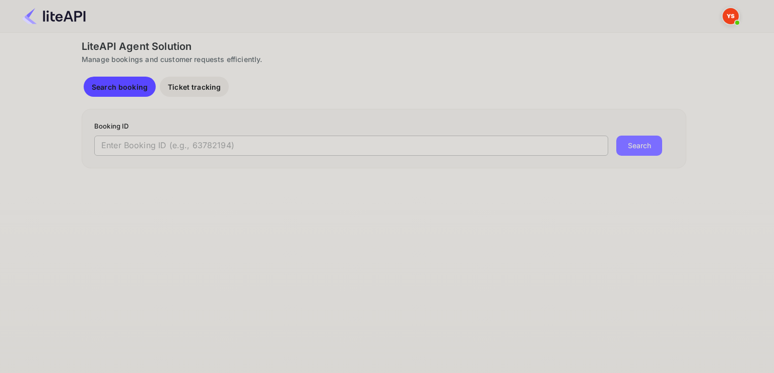
drag, startPoint x: 199, startPoint y: 147, endPoint x: 193, endPoint y: 139, distance: 10.1
click at [199, 145] on input "text" at bounding box center [351, 145] width 514 height 20
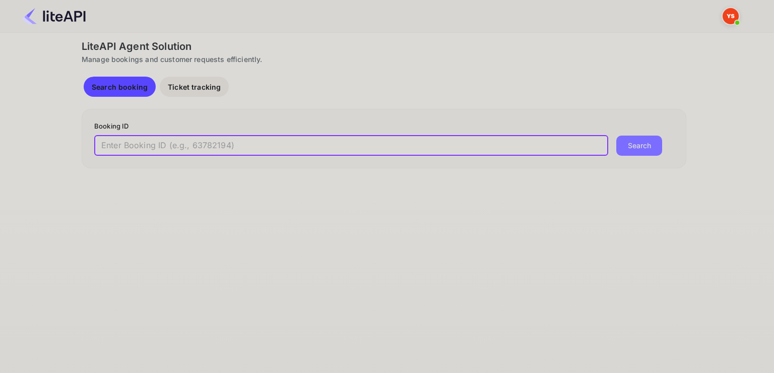
paste input "7130655"
type input "7130655"
click at [616, 135] on button "Search" at bounding box center [639, 145] width 46 height 20
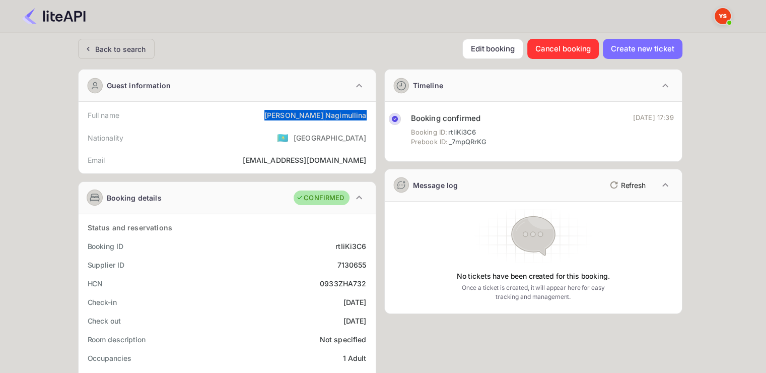
drag, startPoint x: 299, startPoint y: 113, endPoint x: 366, endPoint y: 113, distance: 67.5
click at [366, 113] on div "Full name [PERSON_NAME]" at bounding box center [227, 115] width 289 height 19
copy div "[PERSON_NAME]"
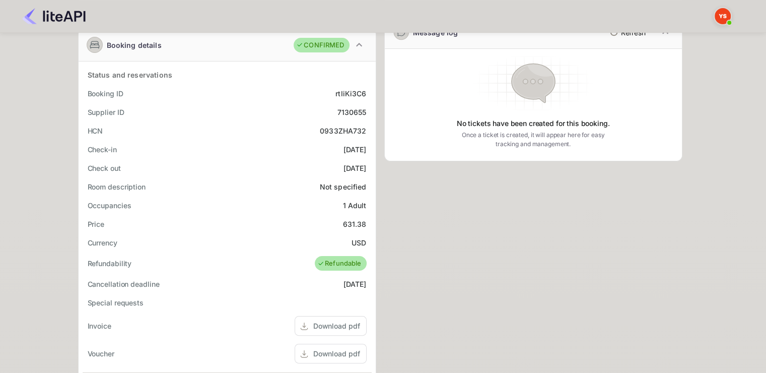
scroll to position [201, 0]
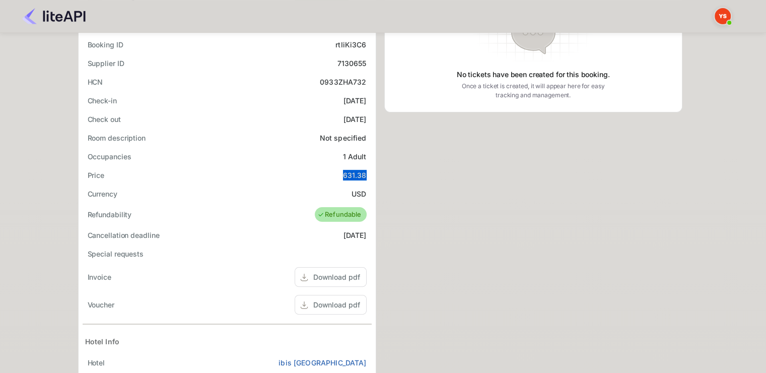
drag, startPoint x: 341, startPoint y: 175, endPoint x: 364, endPoint y: 172, distance: 22.9
click at [364, 172] on div "Price 631.38" at bounding box center [227, 175] width 289 height 19
copy div "631.38"
